Goal: Find specific page/section: Find specific page/section

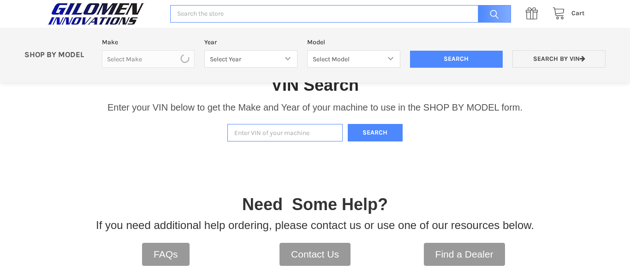
click at [295, 133] on input "Enter VIN of your machine" at bounding box center [284, 133] width 115 height 18
type input "4xarsy99xn8072583"
click at [348, 124] on button "Search" at bounding box center [375, 133] width 55 height 18
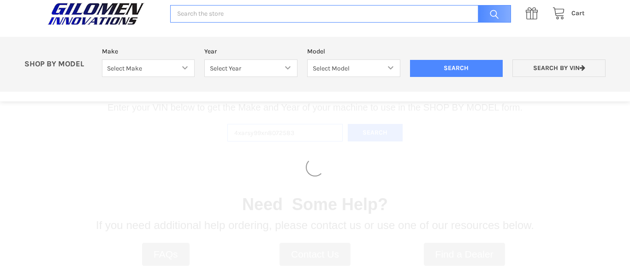
select select "330"
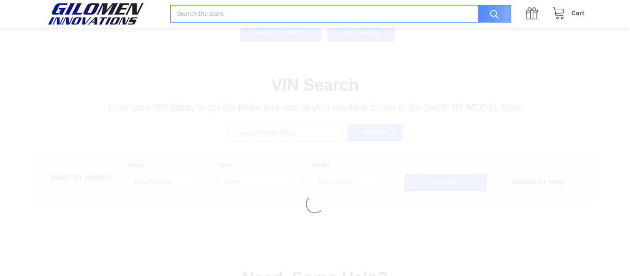
select select "493"
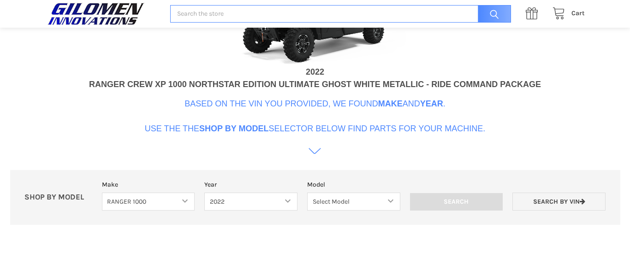
scroll to position [420, 0]
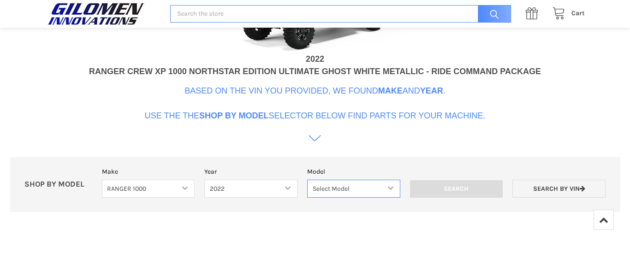
click at [382, 188] on select "Select Model Ranger 1000 Basic 61 HP SOHC Ranger 1000 Crew Basic 61 HP SOHC Ran…" at bounding box center [353, 189] width 93 height 18
select select "510"
click at [307, 180] on select "Select Model Ranger 1000 Basic 61 HP SOHC Ranger 1000 Crew Basic 61 HP SOHC Ran…" at bounding box center [353, 189] width 93 height 18
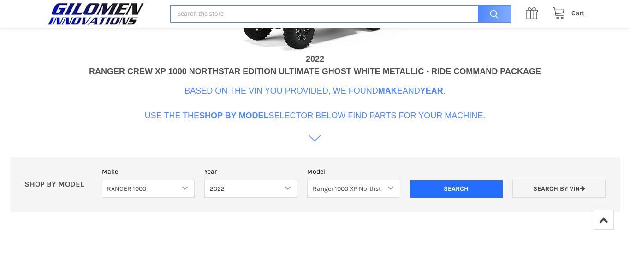
click at [470, 188] on input "Search" at bounding box center [456, 189] width 93 height 18
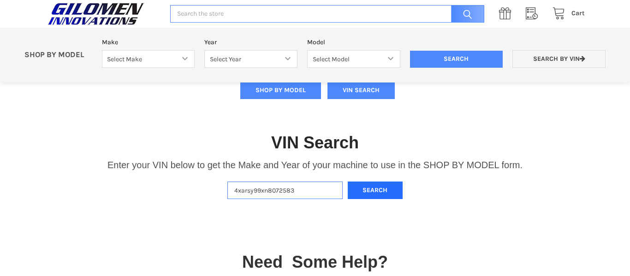
scroll to position [131, 0]
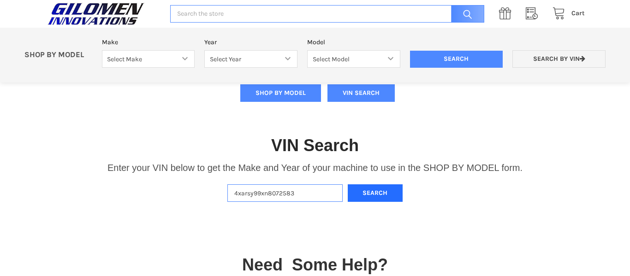
click at [382, 197] on button "Search" at bounding box center [375, 194] width 55 height 18
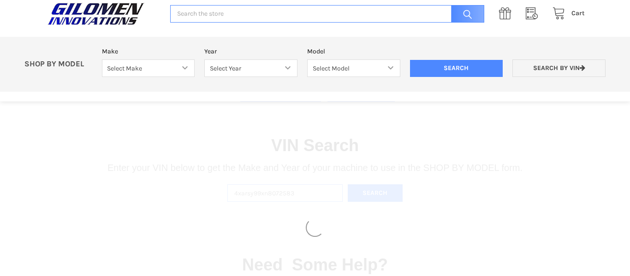
select select "330"
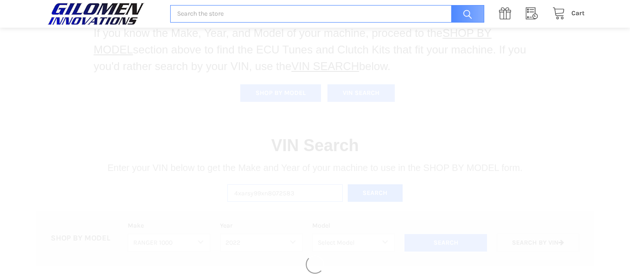
select select "493"
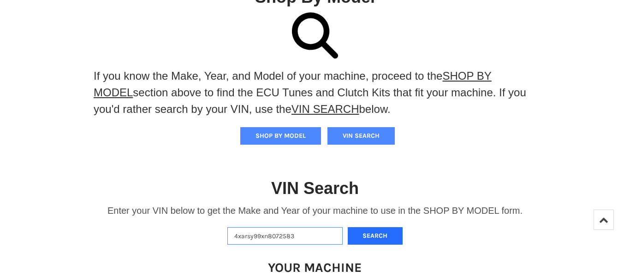
scroll to position [0, 0]
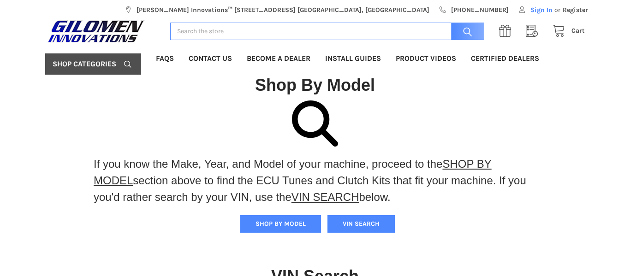
click at [543, 10] on span "Sign In" at bounding box center [542, 10] width 22 height 10
